Goal: Check status: Check status

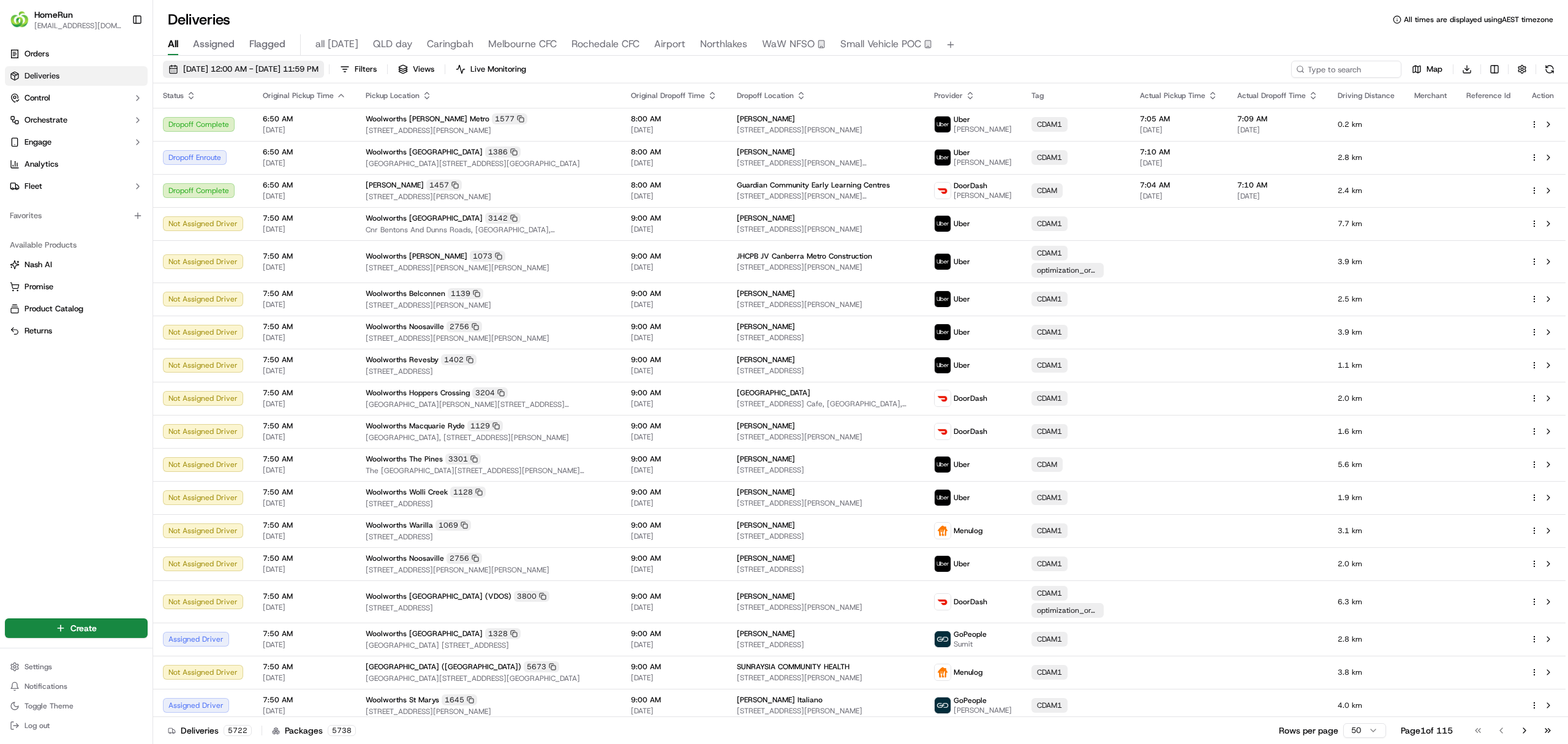
click at [209, 70] on span "[DATE] 12:00 AM - [DATE] 11:59 PM" at bounding box center [250, 69] width 135 height 11
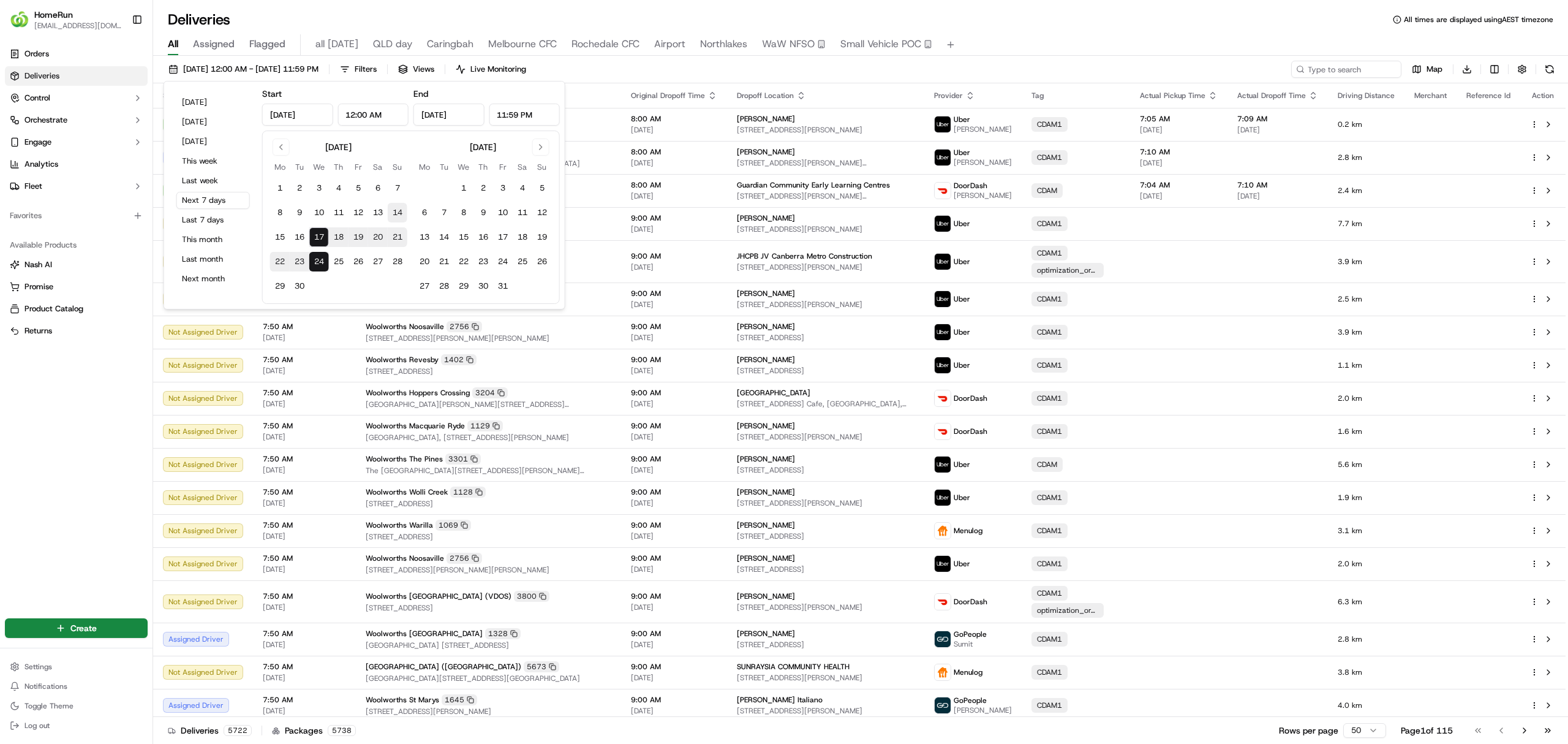
click at [403, 214] on button "14" at bounding box center [397, 213] width 19 height 19
type input "[DATE]"
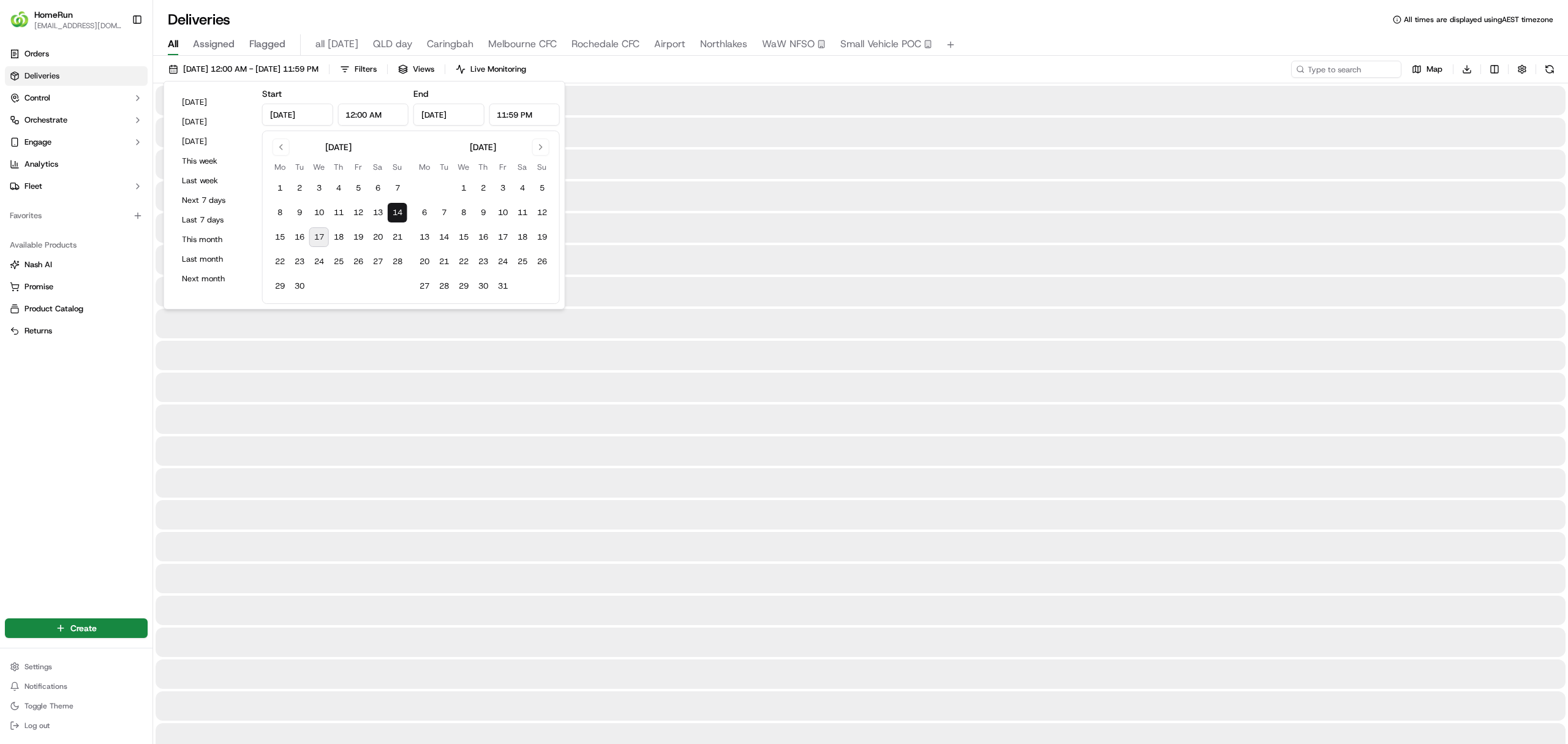
click at [399, 211] on button "14" at bounding box center [397, 213] width 19 height 19
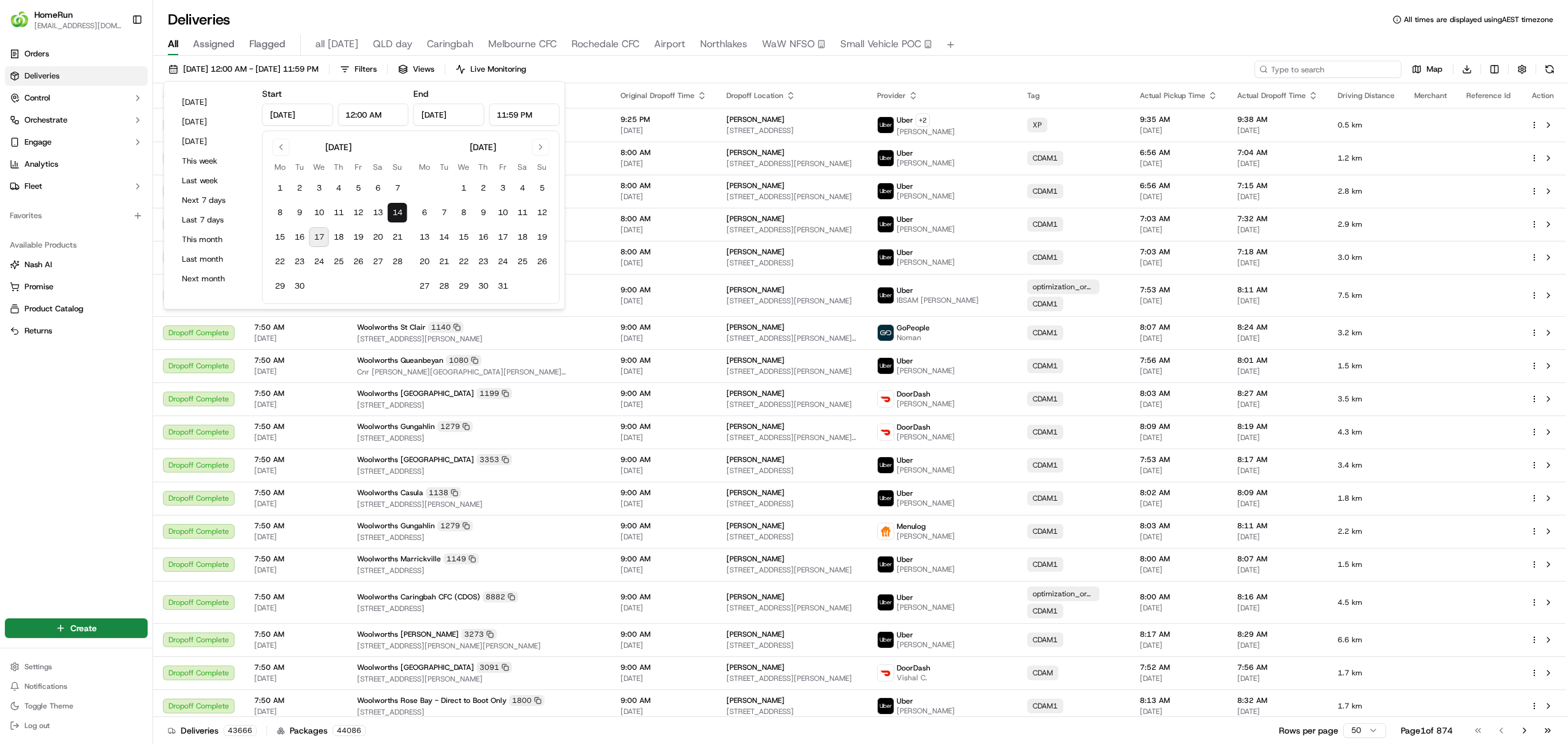
click at [1320, 69] on input at bounding box center [1327, 69] width 147 height 17
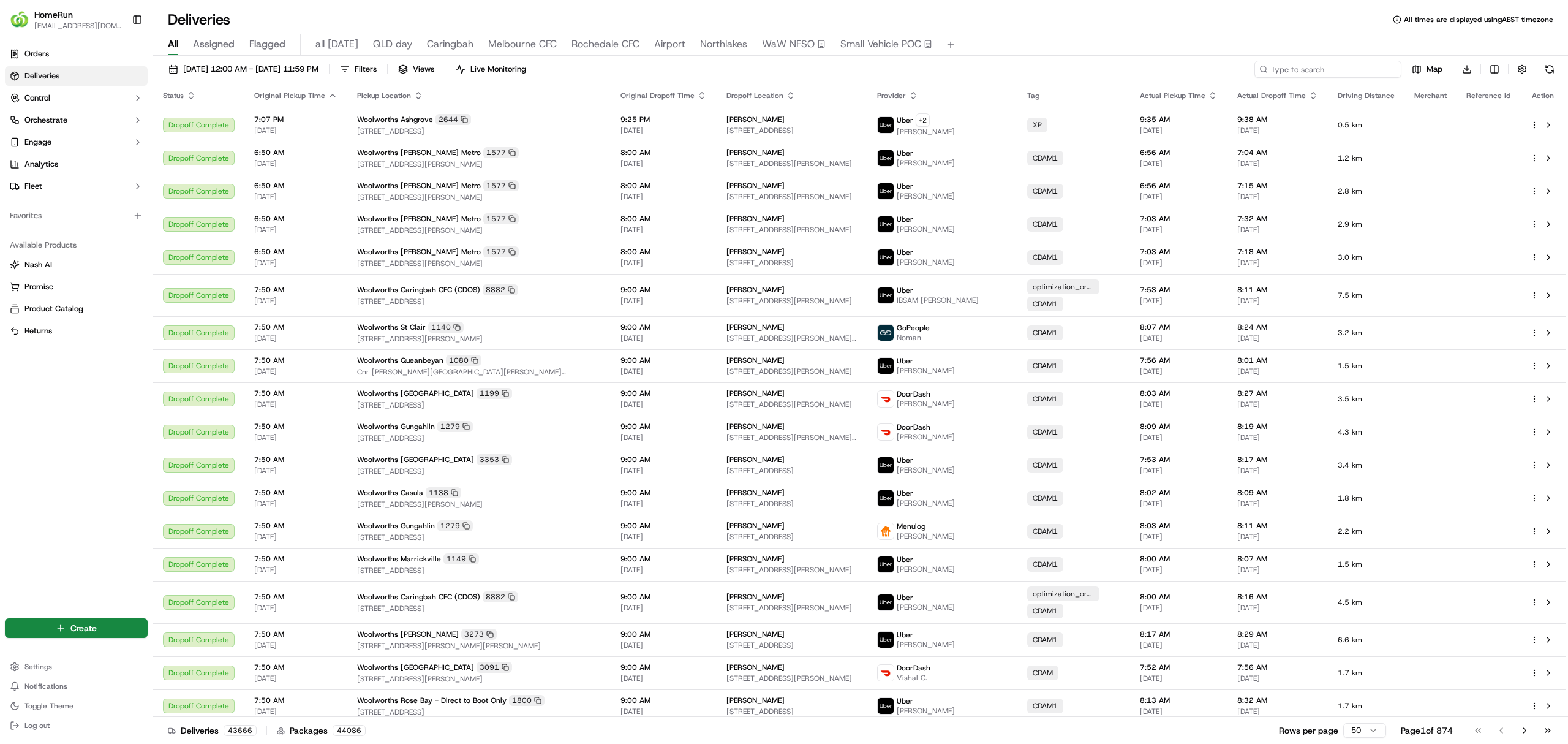
paste input "25C72"
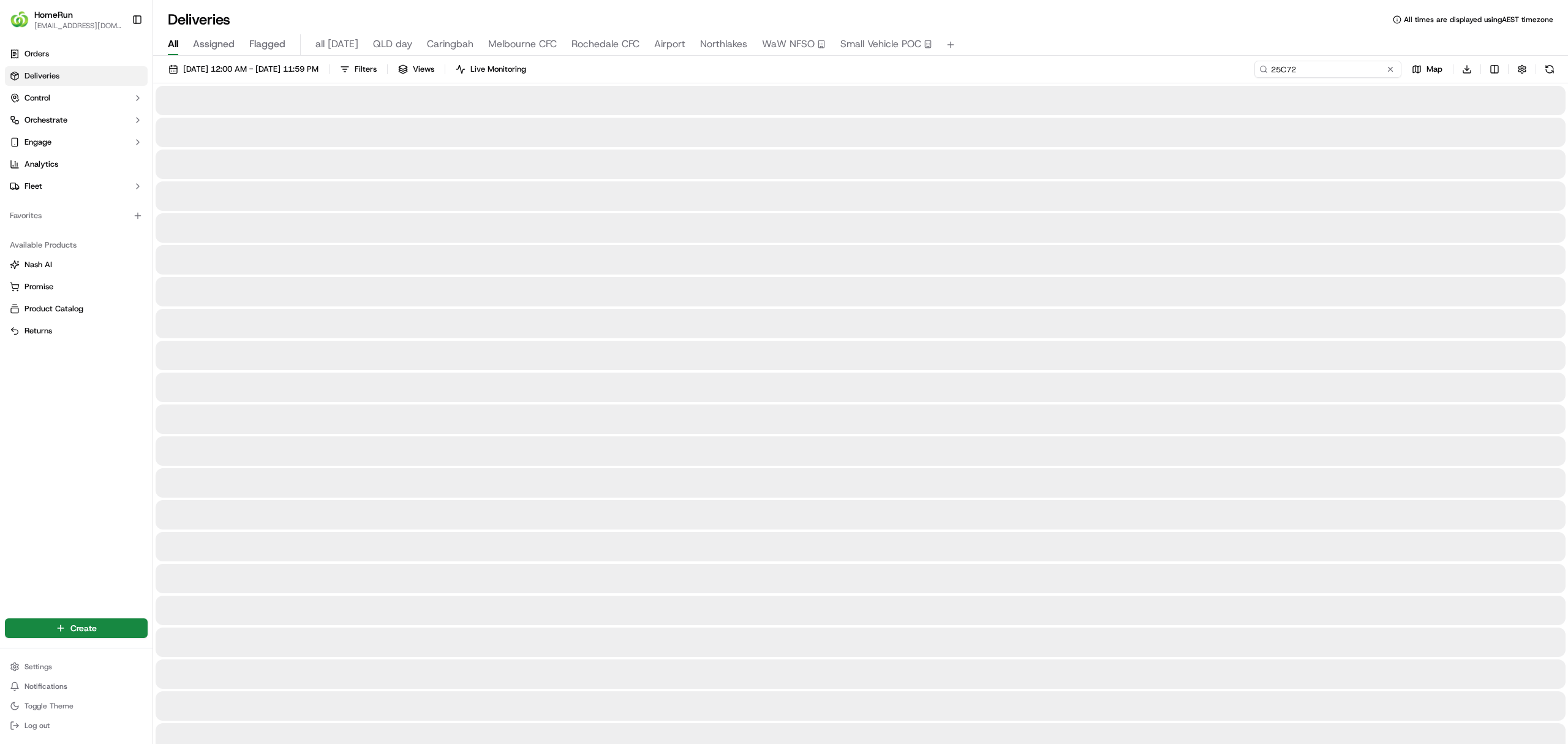
click at [1268, 69] on input "25C72" at bounding box center [1327, 69] width 147 height 17
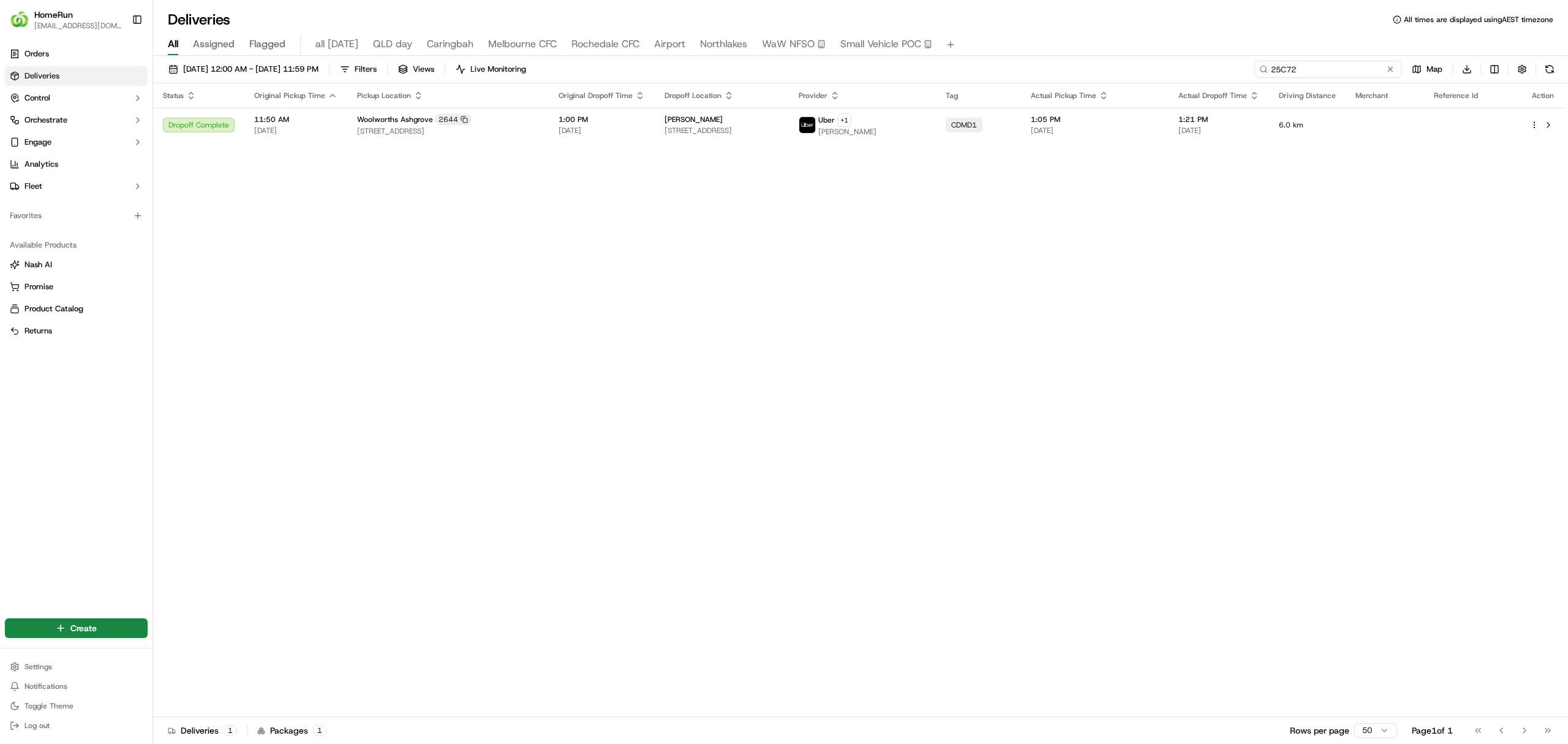
click at [1268, 72] on input "25C72" at bounding box center [1327, 69] width 147 height 17
type input "25C72"
click at [1547, 125] on button at bounding box center [1548, 124] width 15 height 15
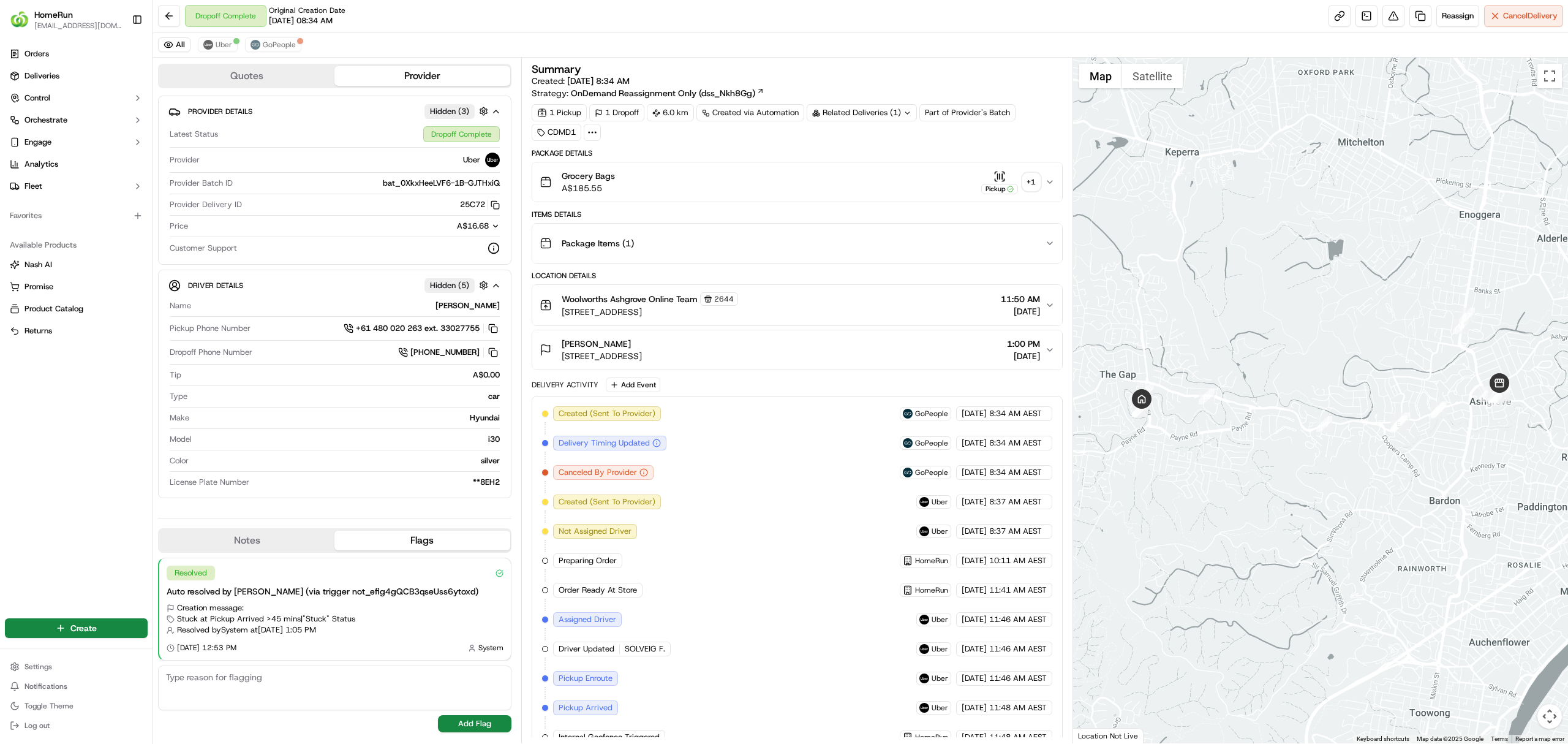
click at [1047, 184] on icon "button" at bounding box center [1050, 182] width 10 height 10
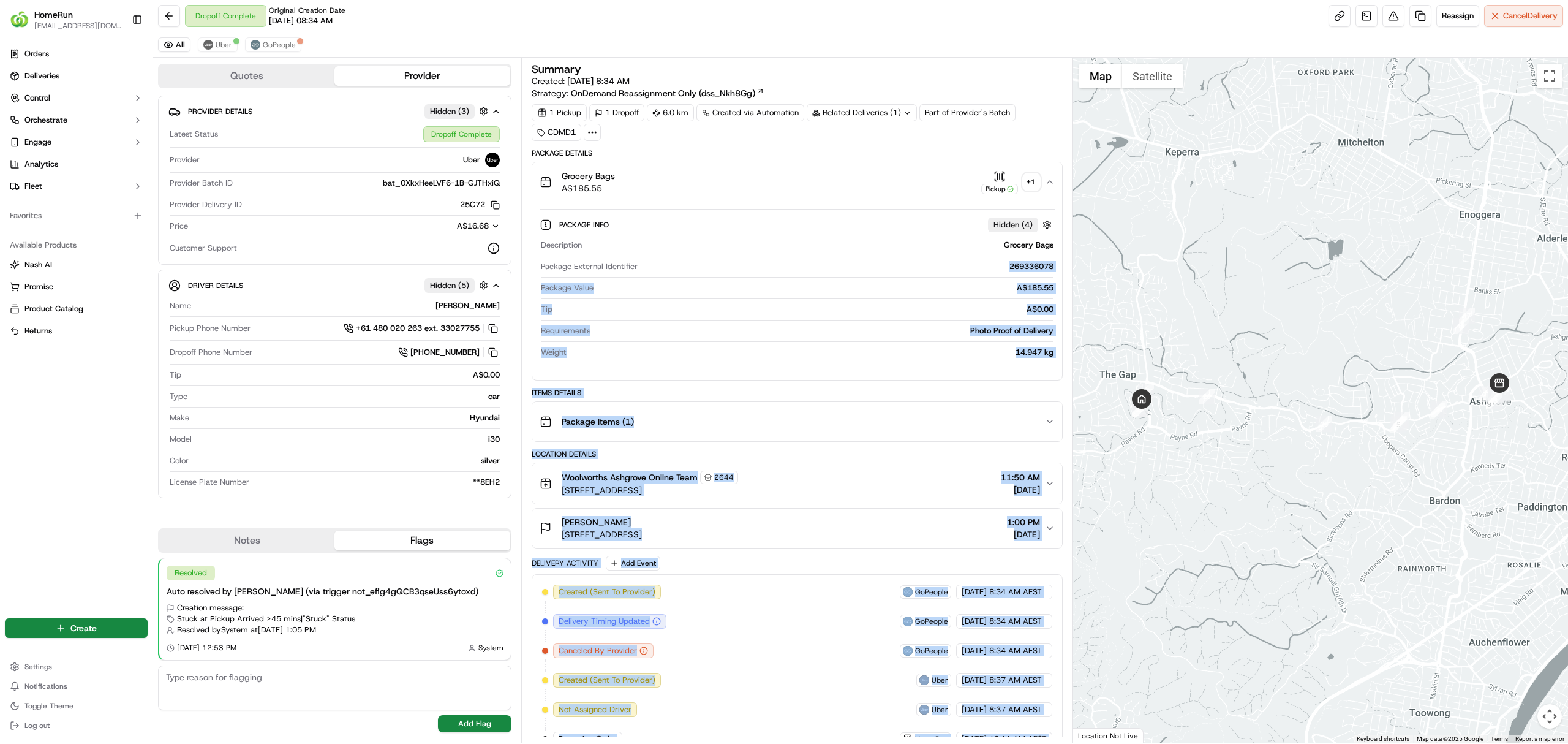
drag, startPoint x: 1005, startPoint y: 270, endPoint x: 1066, endPoint y: 270, distance: 61.0
click at [1066, 270] on div "Summary Created: 14/09/2025 8:34 AM Strategy: OnDemand Reassignment Only (dss_N…" at bounding box center [797, 400] width 551 height 686
click at [1035, 268] on div "269336078" at bounding box center [848, 266] width 411 height 11
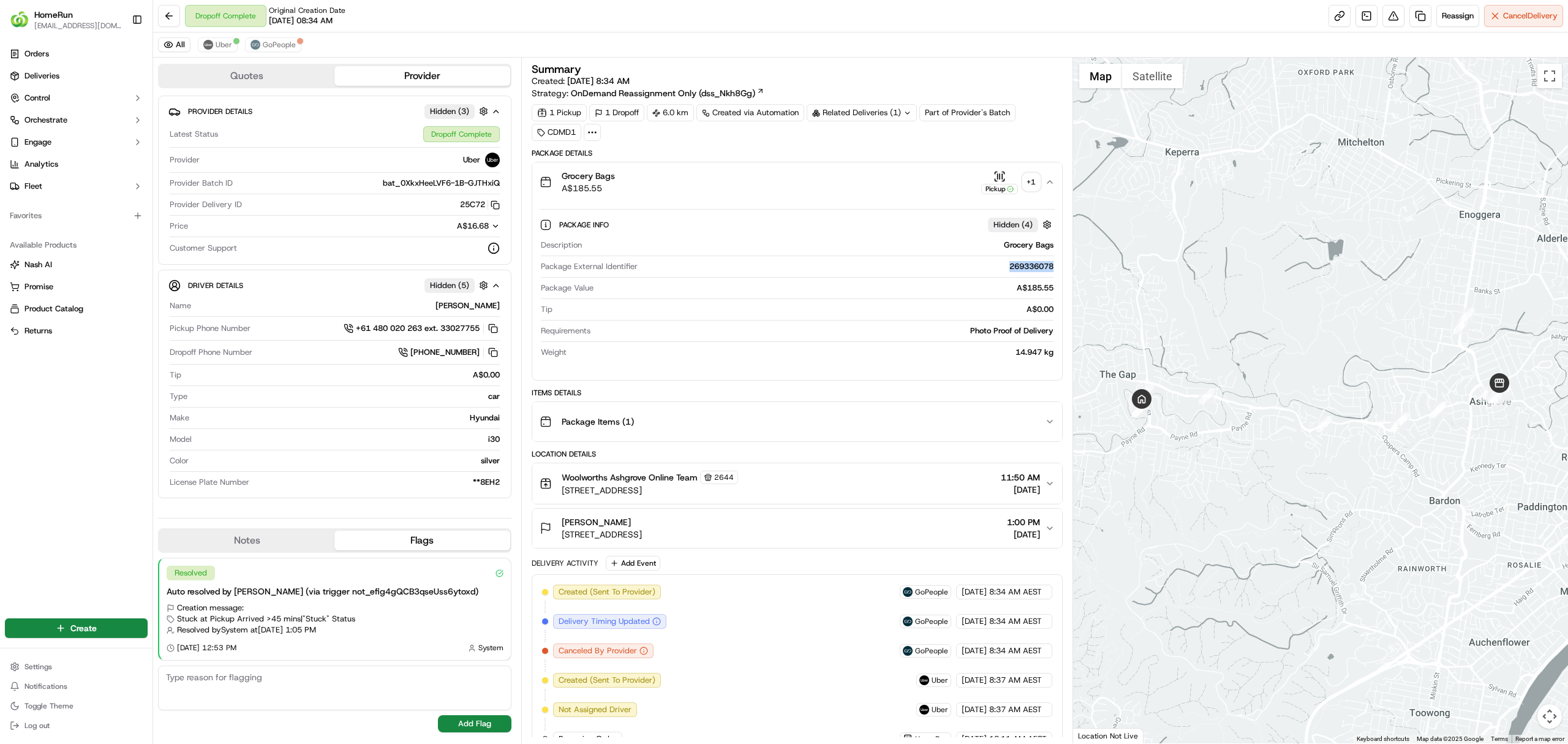
drag, startPoint x: 1051, startPoint y: 270, endPoint x: 1002, endPoint y: 271, distance: 49.0
click at [1002, 271] on div "269336078" at bounding box center [848, 266] width 411 height 11
copy div "269336078"
